Goal: Task Accomplishment & Management: Manage account settings

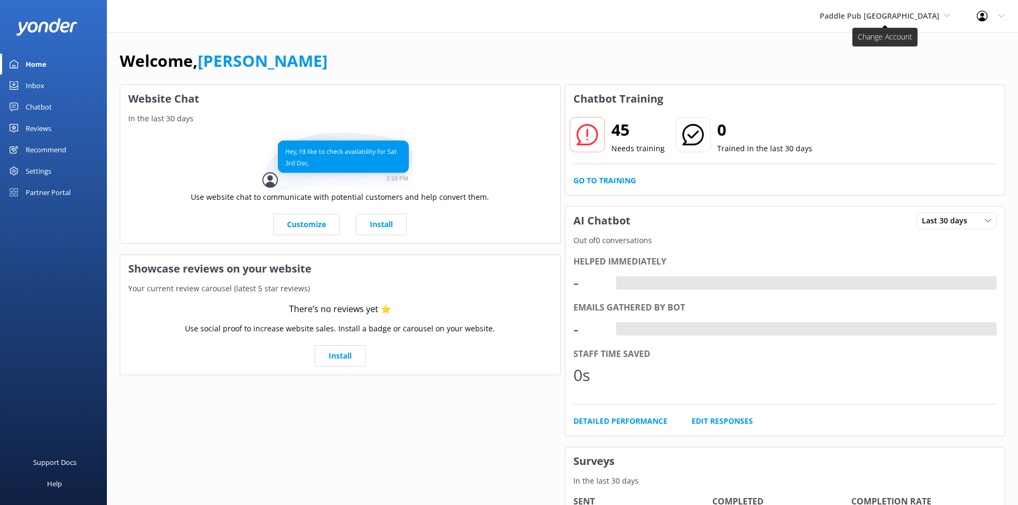
click at [894, 17] on span "Paddle Pub [GEOGRAPHIC_DATA]" at bounding box center [880, 16] width 120 height 10
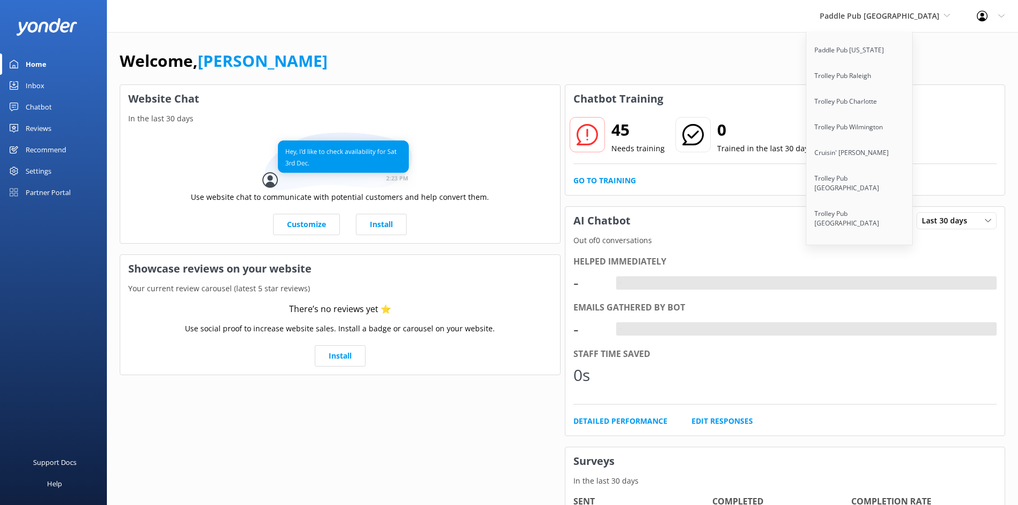
scroll to position [1696, 0]
click at [889, 443] on link "Cruisin' Tikis [GEOGRAPHIC_DATA]" at bounding box center [860, 460] width 107 height 35
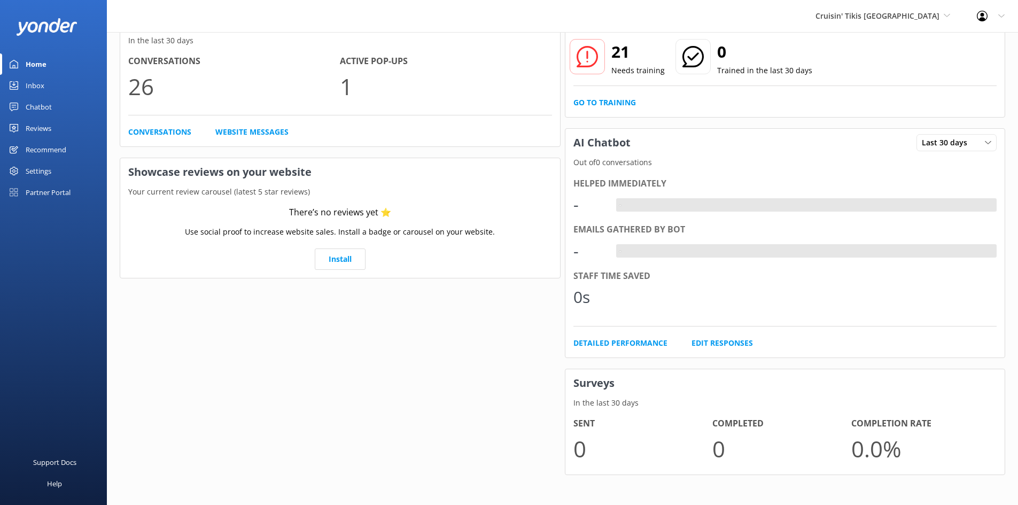
scroll to position [80, 0]
click at [40, 168] on div "Settings" at bounding box center [39, 170] width 26 height 21
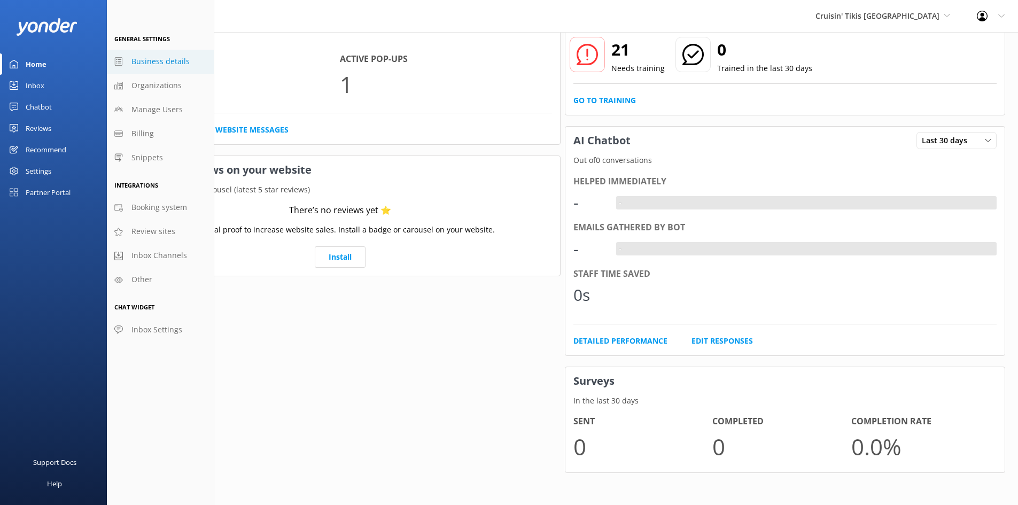
click at [148, 58] on span "Business details" at bounding box center [160, 62] width 58 height 12
select select "America/New_York"
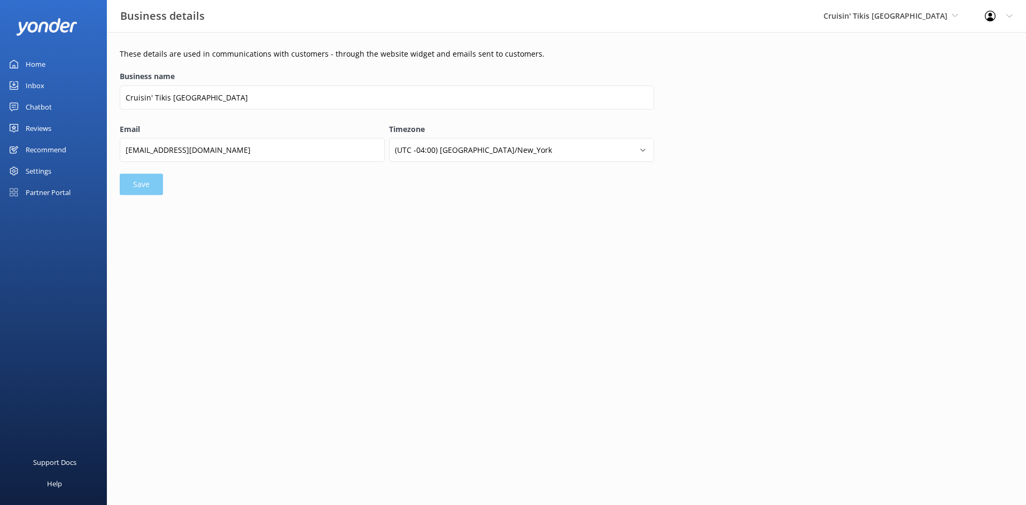
click at [45, 169] on div "Settings" at bounding box center [39, 170] width 26 height 21
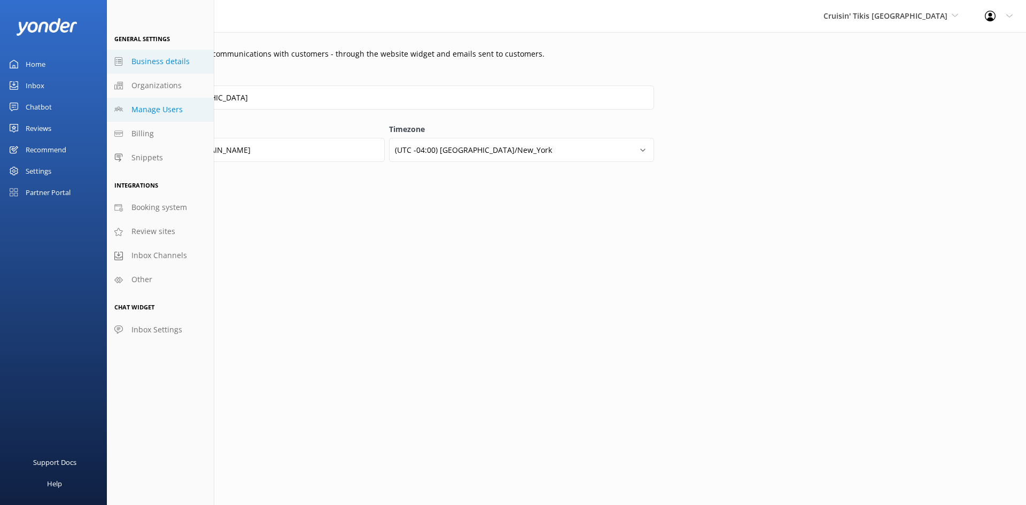
click at [152, 105] on span "Manage Users" at bounding box center [156, 110] width 51 height 12
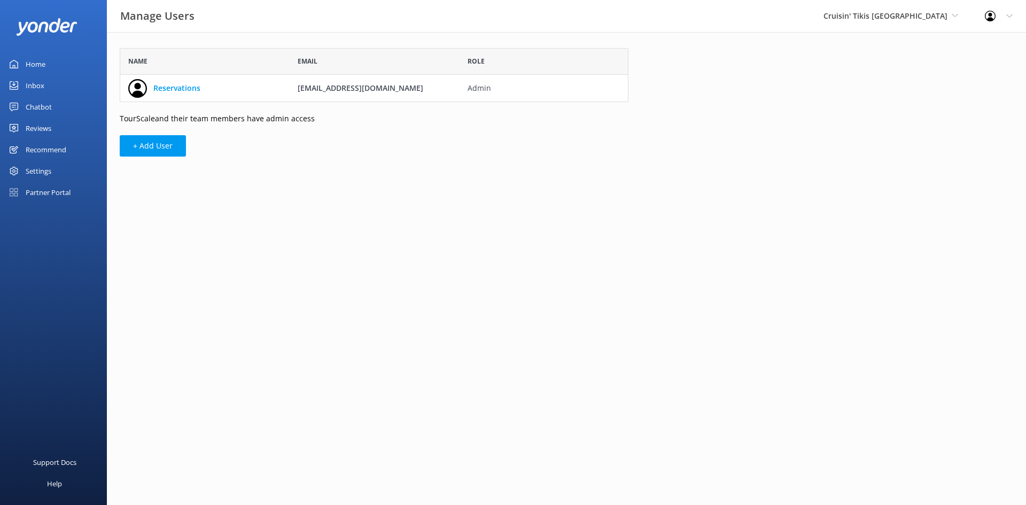
scroll to position [46, 501]
click at [58, 172] on div "Settings" at bounding box center [53, 170] width 107 height 21
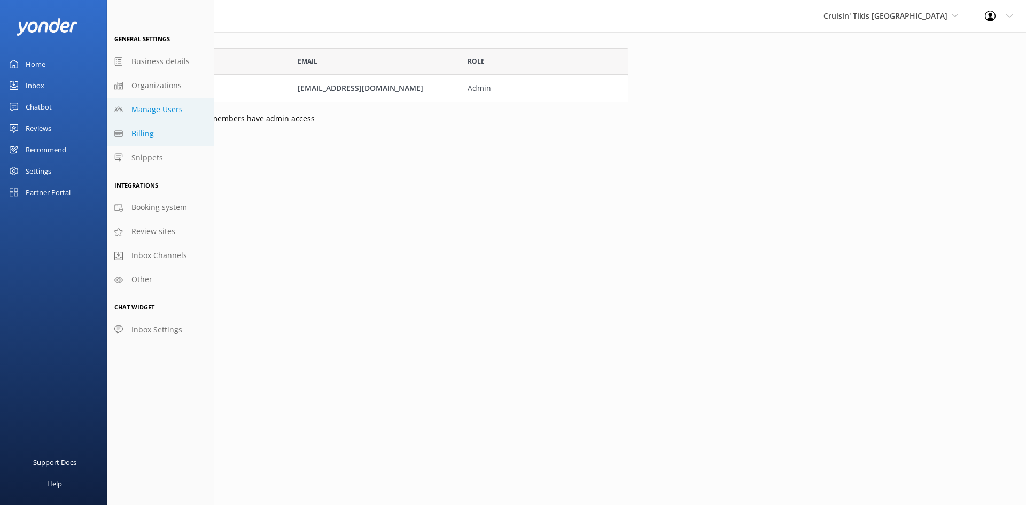
click at [143, 135] on span "Billing" at bounding box center [142, 134] width 22 height 12
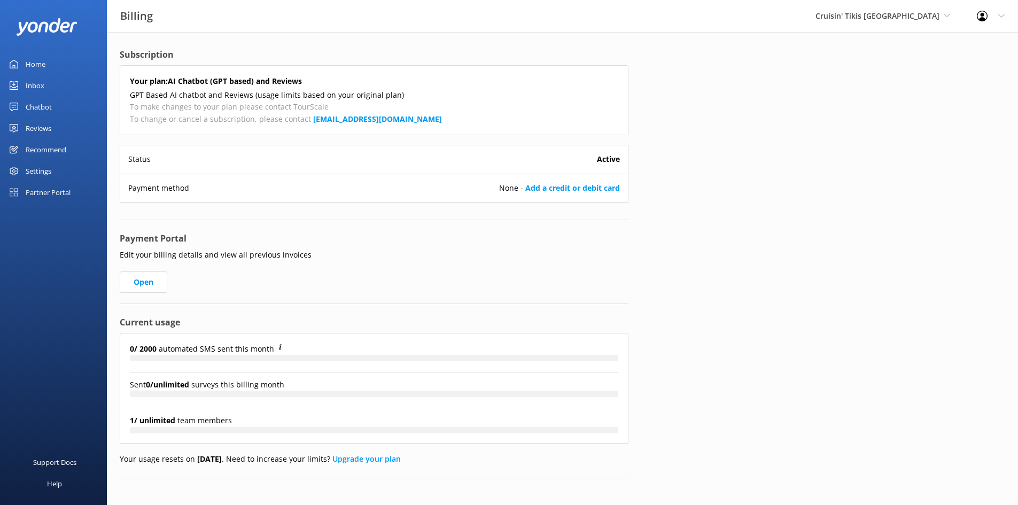
click at [70, 172] on div "Settings" at bounding box center [53, 170] width 107 height 21
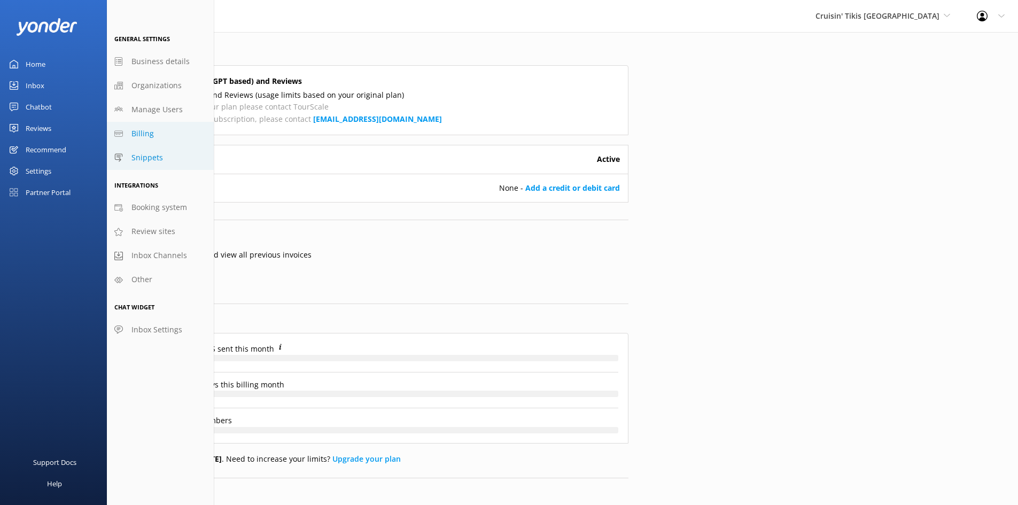
click at [131, 157] on link "Snippets" at bounding box center [160, 158] width 107 height 24
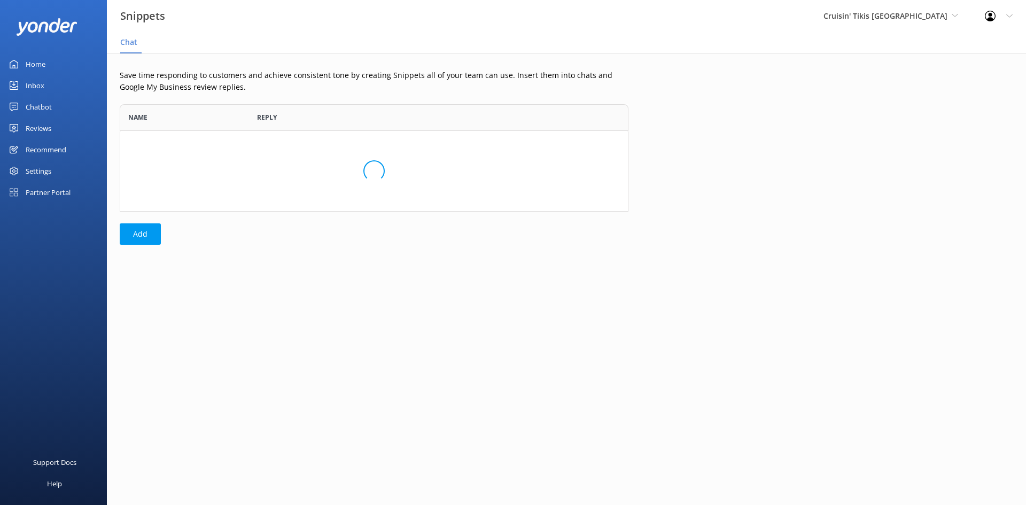
scroll to position [99, 501]
click at [57, 169] on div "Settings" at bounding box center [53, 170] width 107 height 21
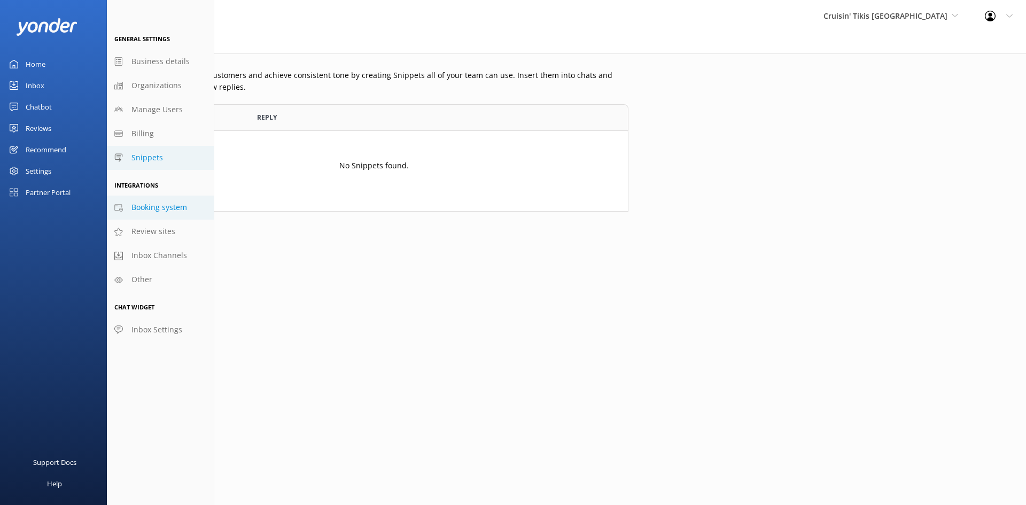
click at [144, 210] on span "Booking system" at bounding box center [159, 207] width 56 height 12
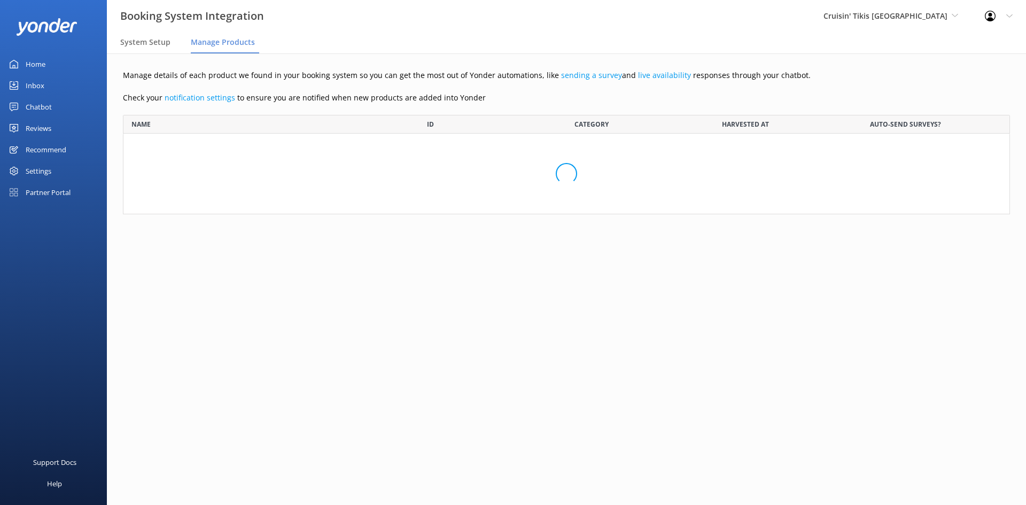
scroll to position [198, 879]
